Goal: Navigation & Orientation: Find specific page/section

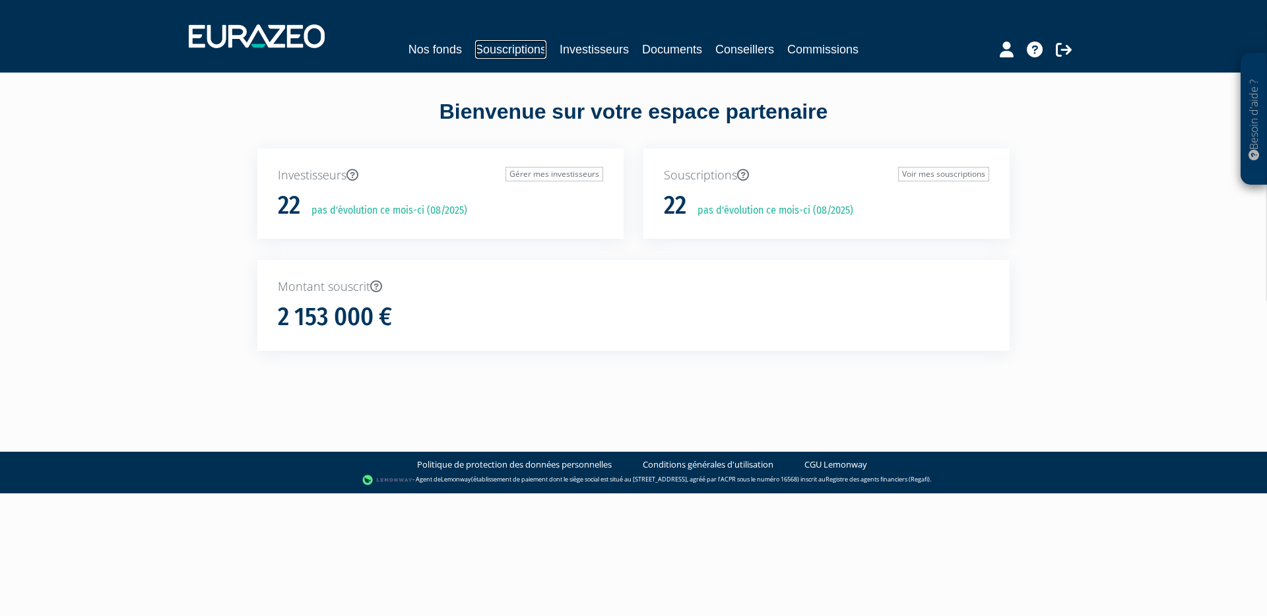
click at [526, 50] on link "Souscriptions" at bounding box center [510, 49] width 71 height 18
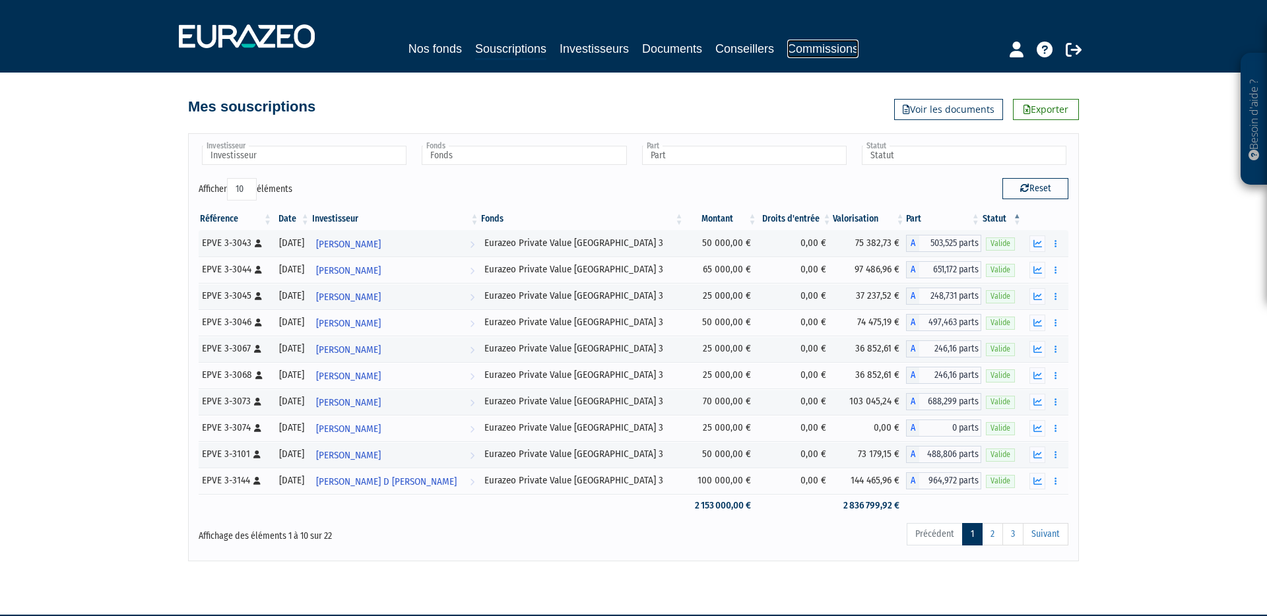
click at [811, 51] on link "Commissions" at bounding box center [822, 49] width 71 height 18
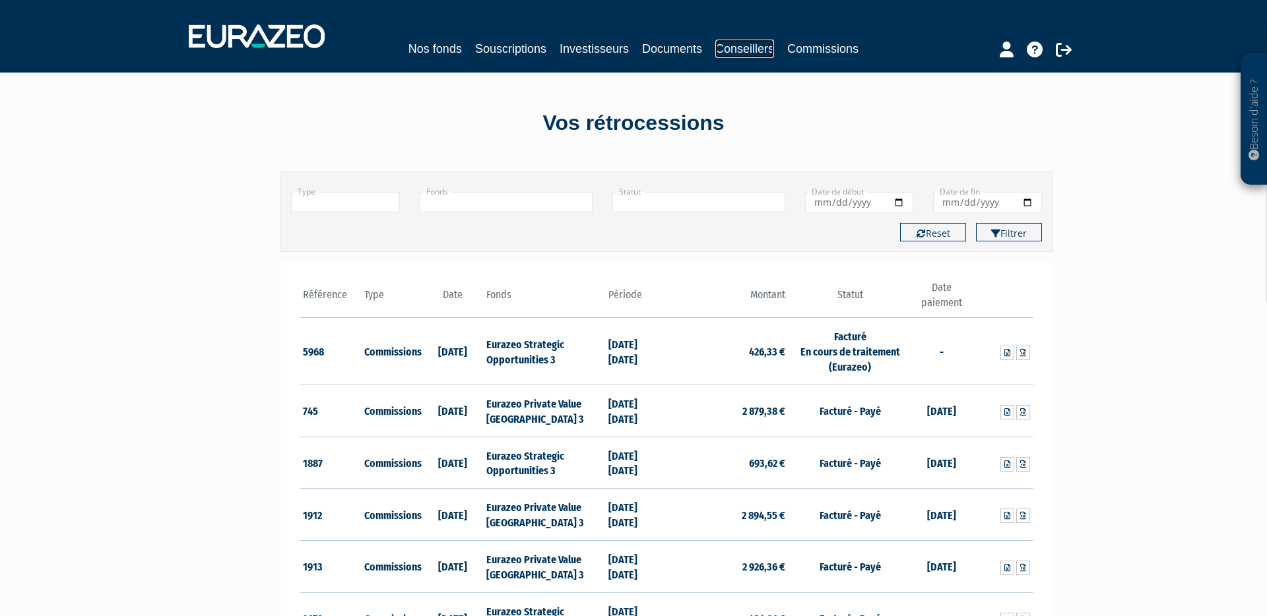
click at [760, 51] on link "Conseillers" at bounding box center [744, 49] width 59 height 18
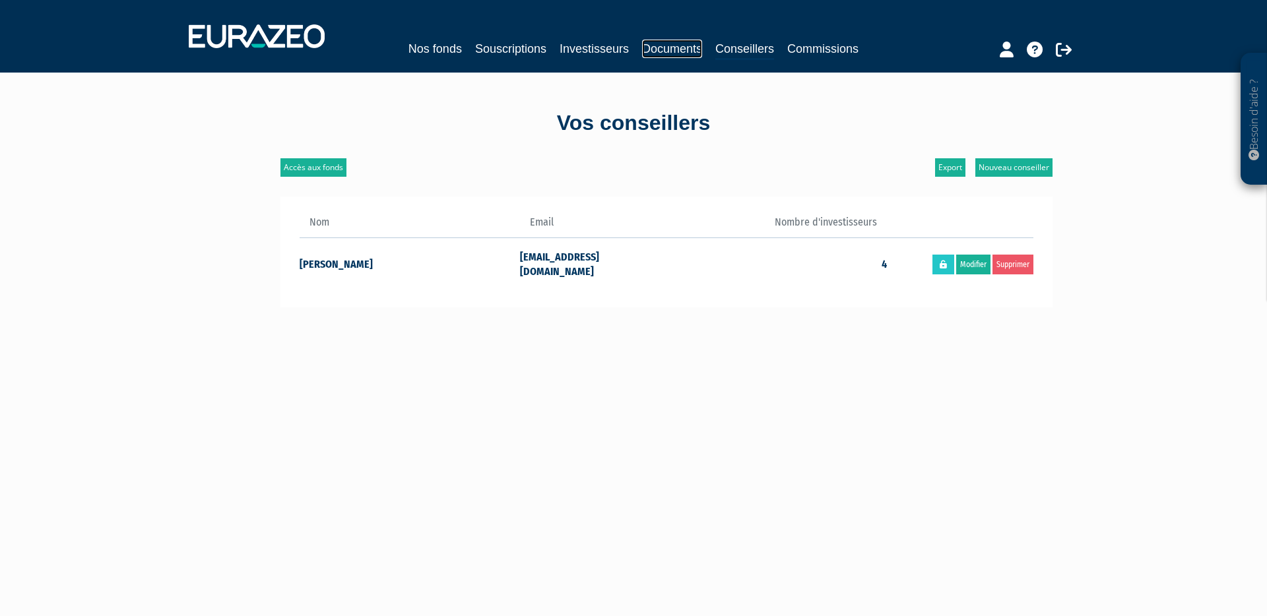
click at [662, 46] on link "Documents" at bounding box center [672, 49] width 60 height 18
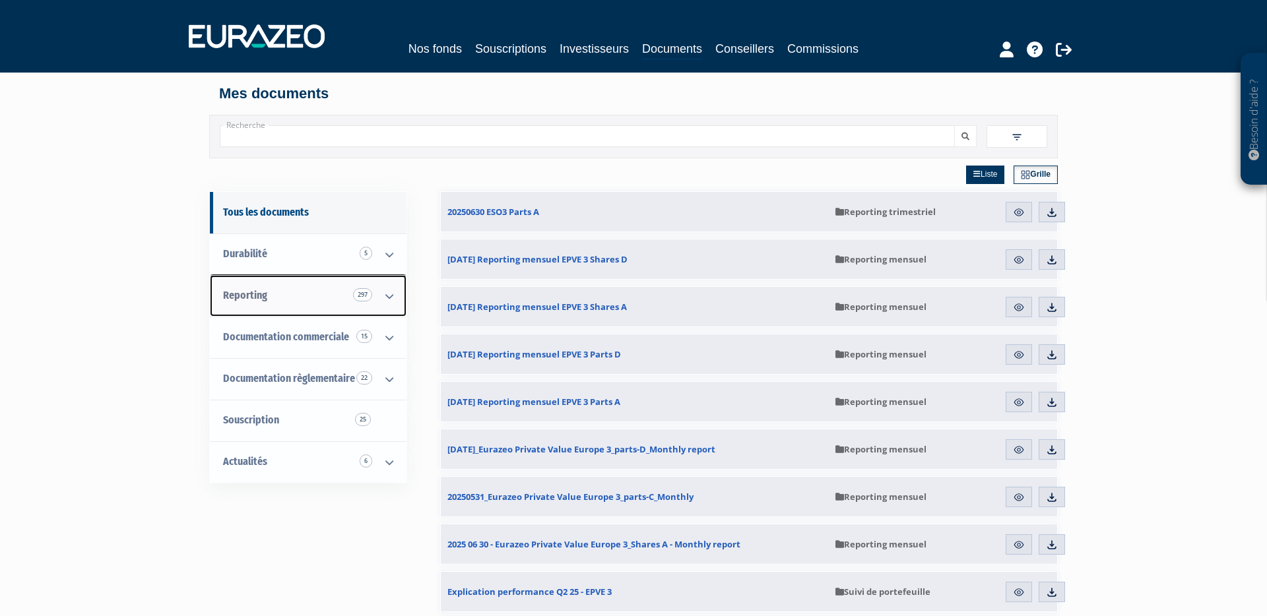
click at [313, 304] on link "Reporting 297" at bounding box center [308, 296] width 197 height 42
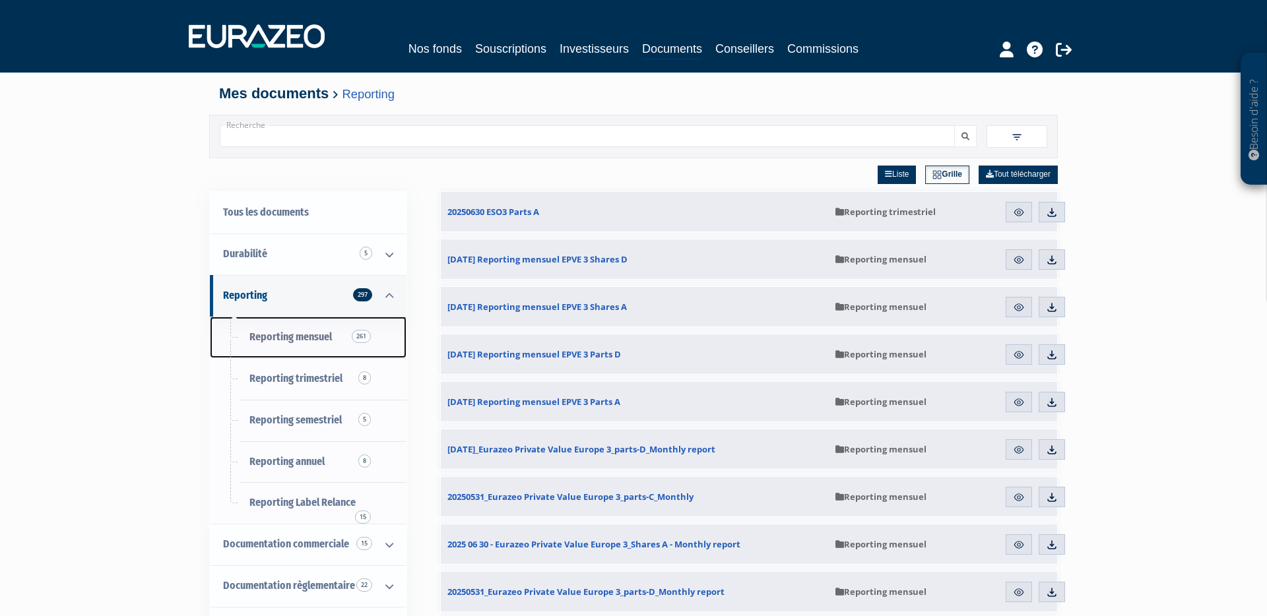
click at [310, 335] on span "Reporting mensuel 261" at bounding box center [290, 336] width 82 height 13
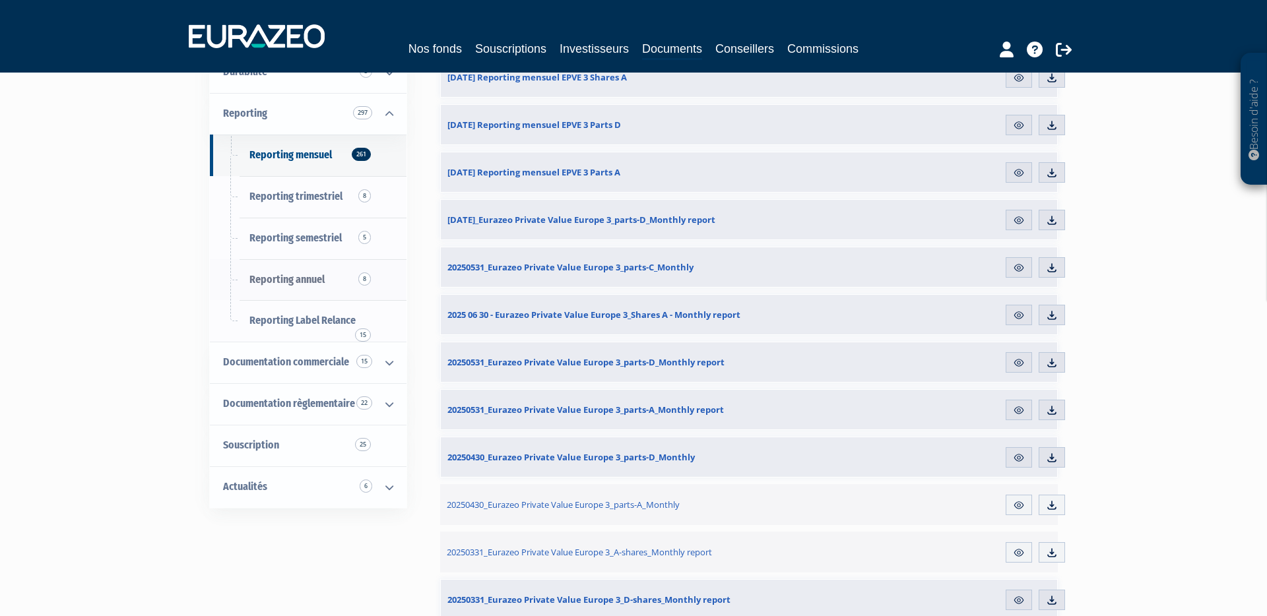
scroll to position [185, 0]
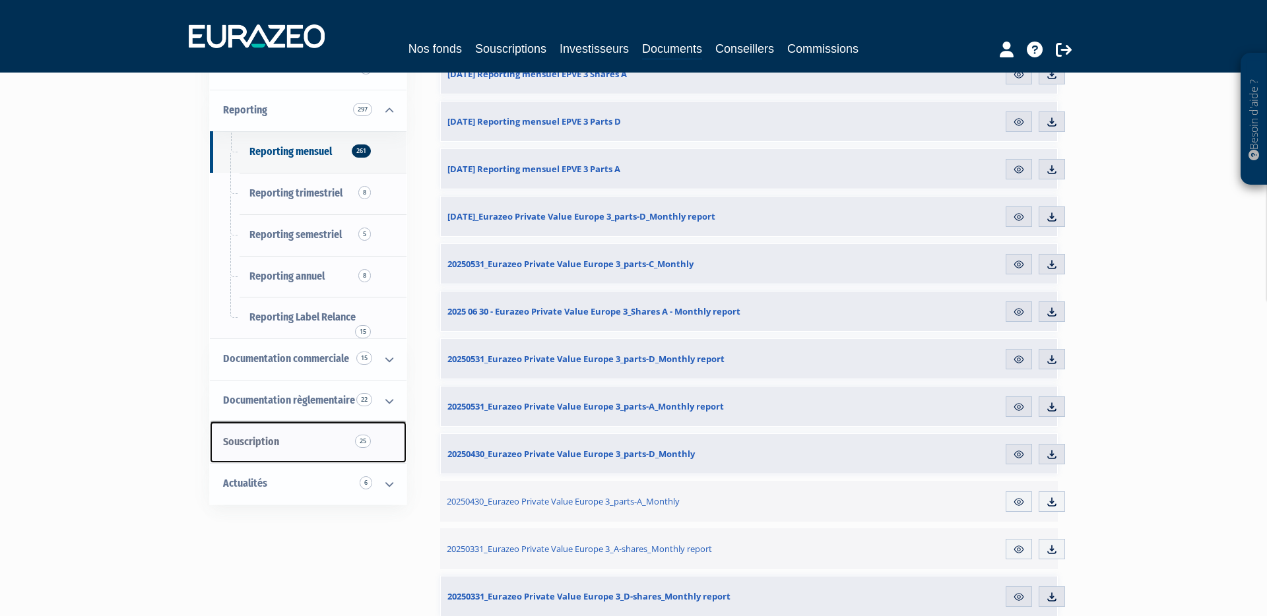
click at [286, 445] on link "Souscription 25" at bounding box center [308, 443] width 197 height 42
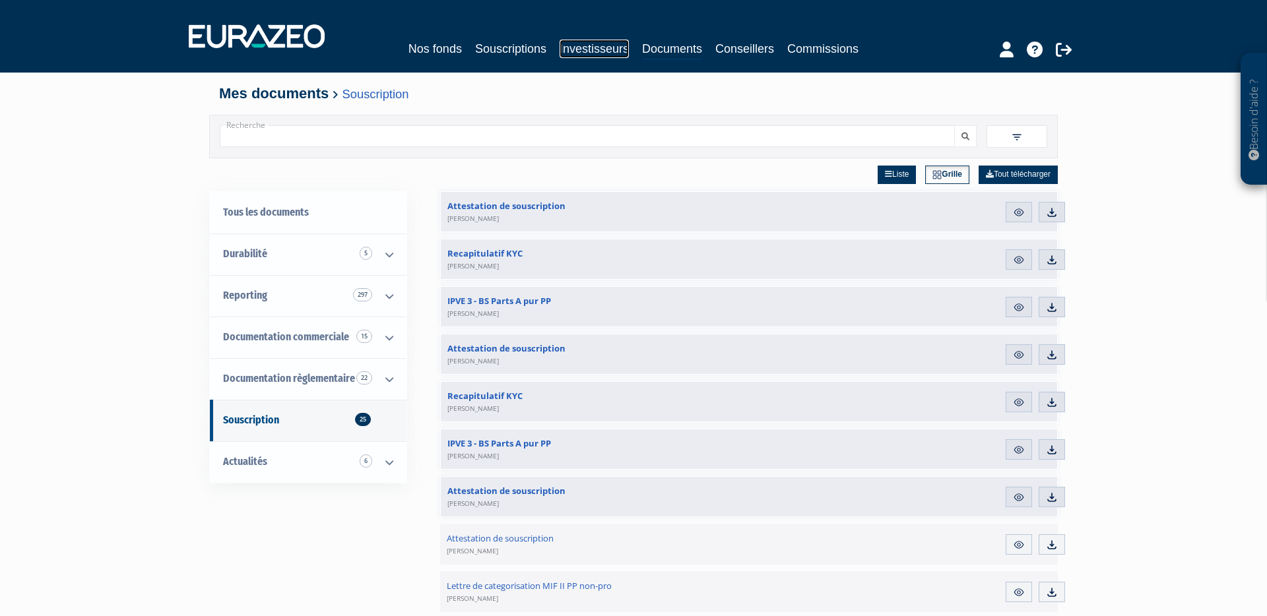
click at [594, 51] on link "Investisseurs" at bounding box center [593, 49] width 69 height 18
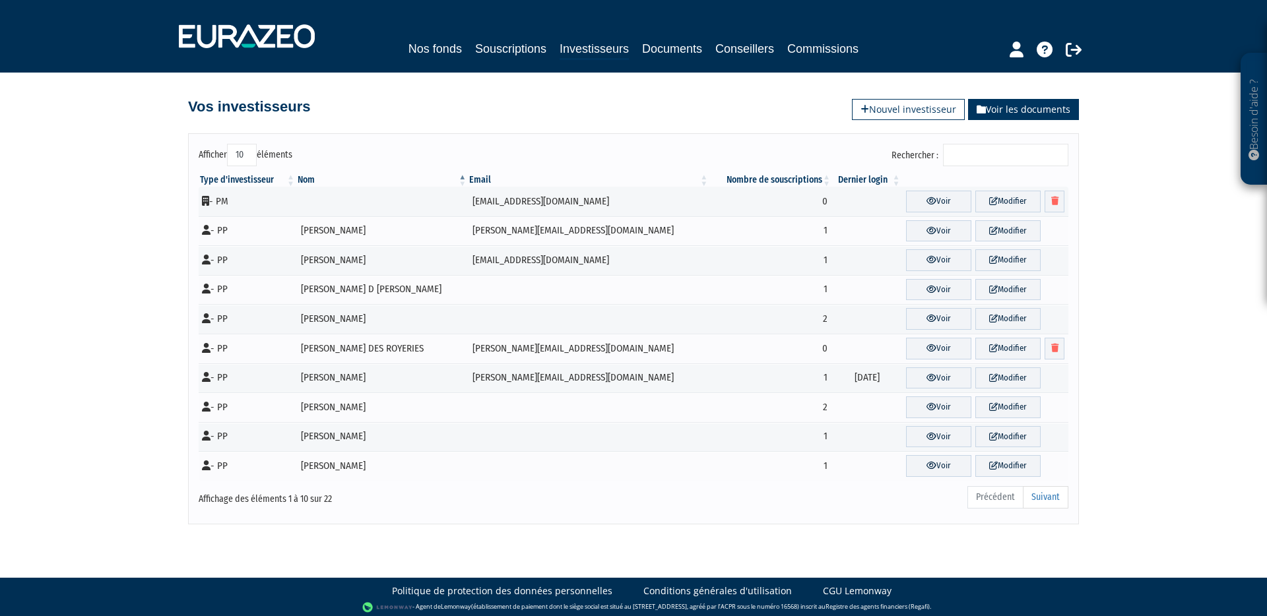
click at [1024, 109] on link "Voir les documents" at bounding box center [1023, 109] width 111 height 21
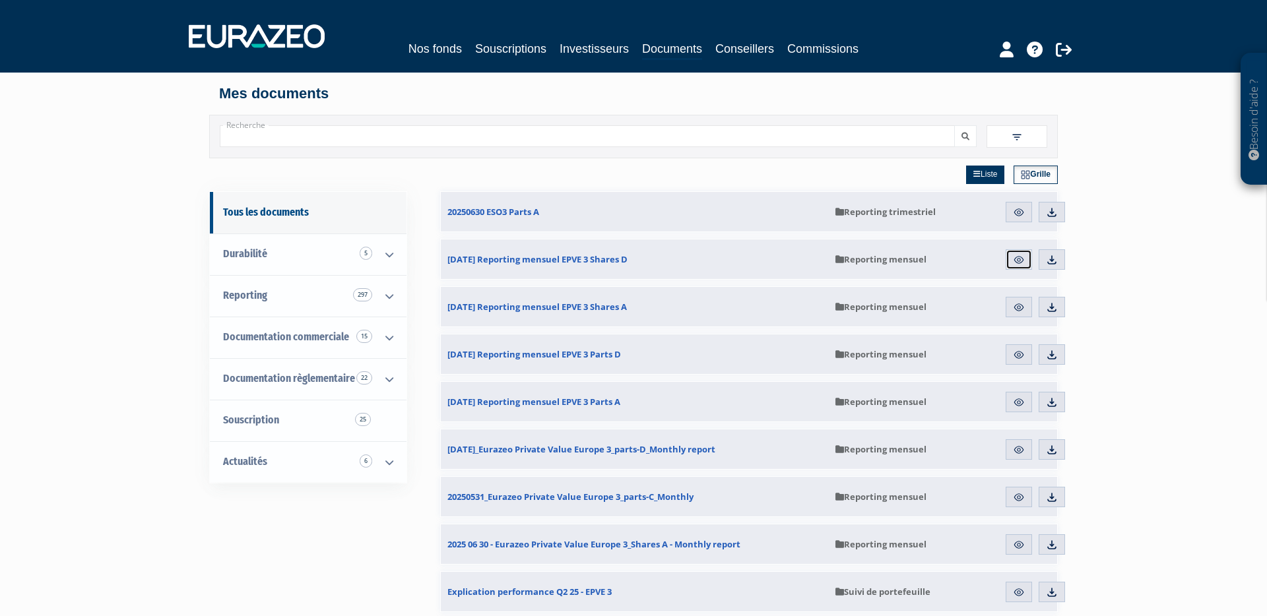
click at [1022, 262] on img at bounding box center [1019, 260] width 12 height 12
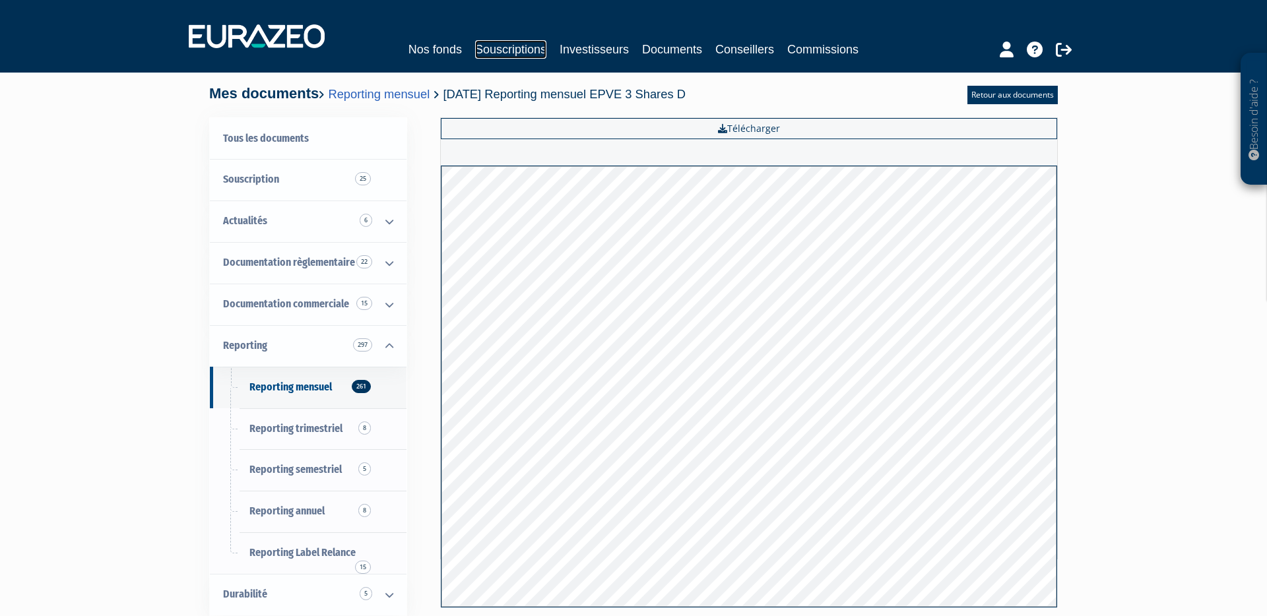
click at [524, 52] on link "Souscriptions" at bounding box center [510, 49] width 71 height 18
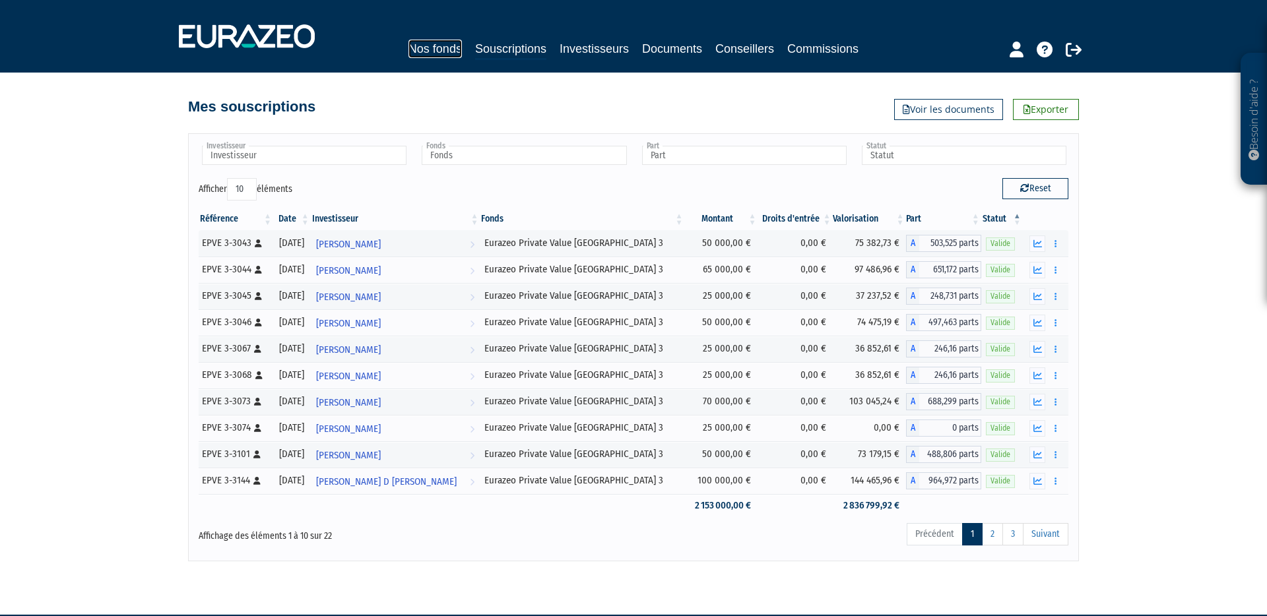
click at [433, 53] on link "Nos fonds" at bounding box center [434, 49] width 53 height 18
